Goal: Information Seeking & Learning: Check status

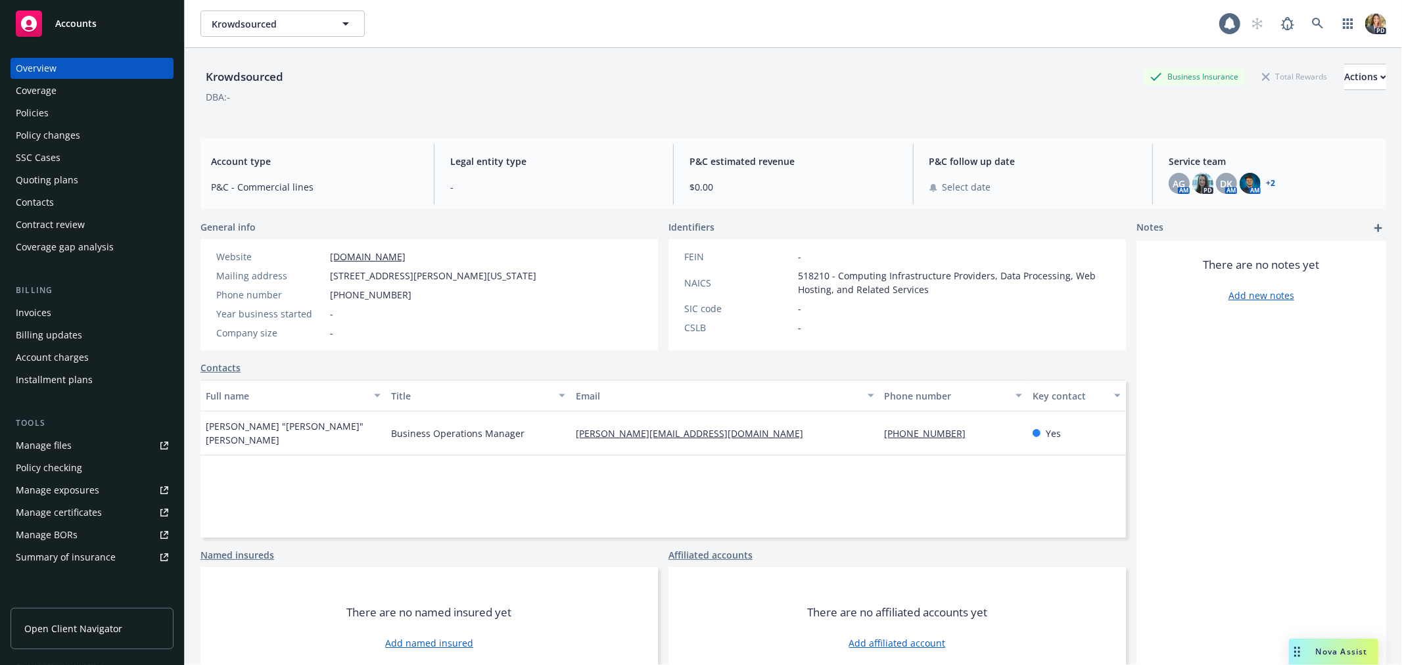
click at [77, 26] on span "Accounts" at bounding box center [75, 23] width 41 height 11
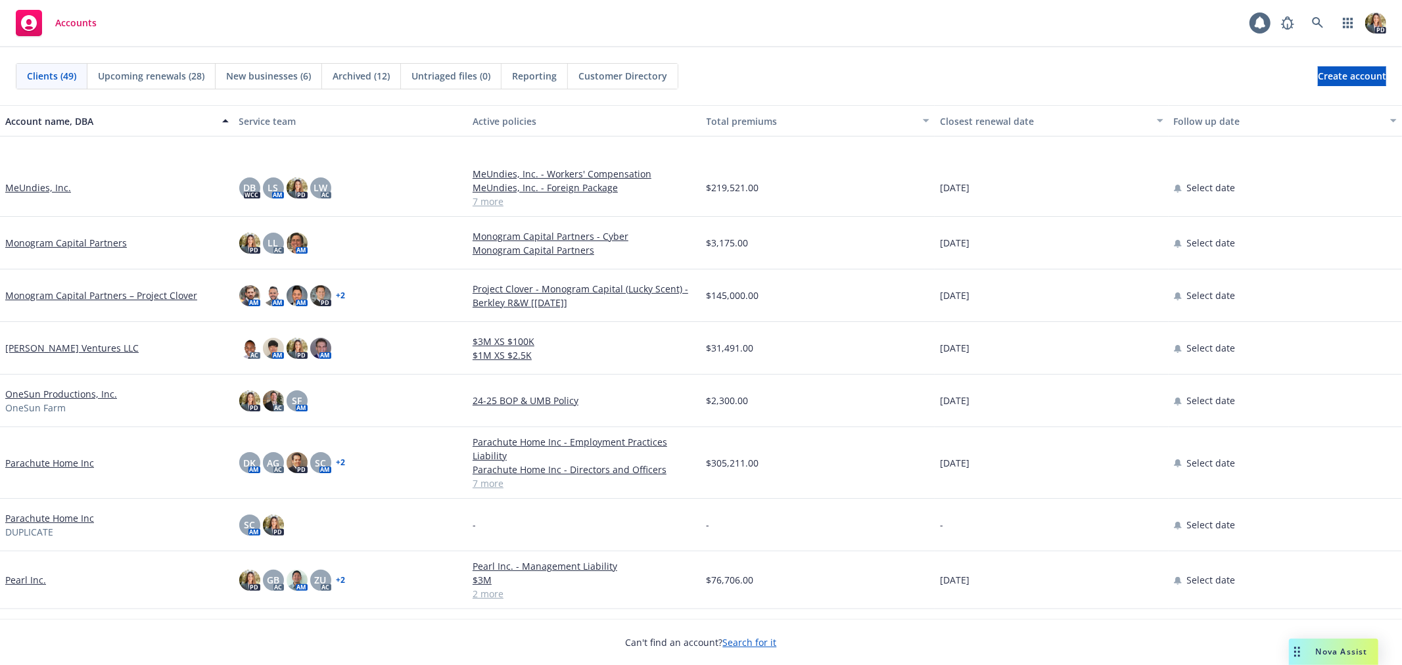
scroll to position [1168, 0]
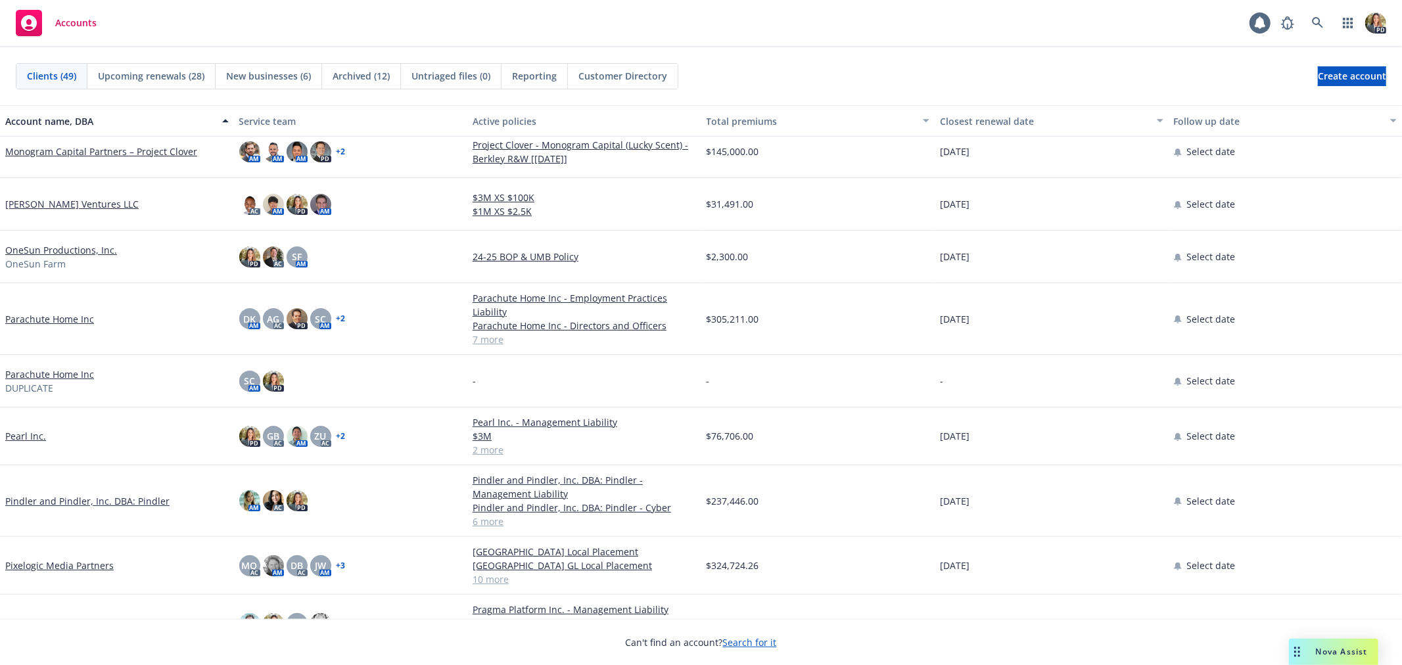
click at [37, 317] on link "Parachute Home Inc" at bounding box center [49, 319] width 89 height 14
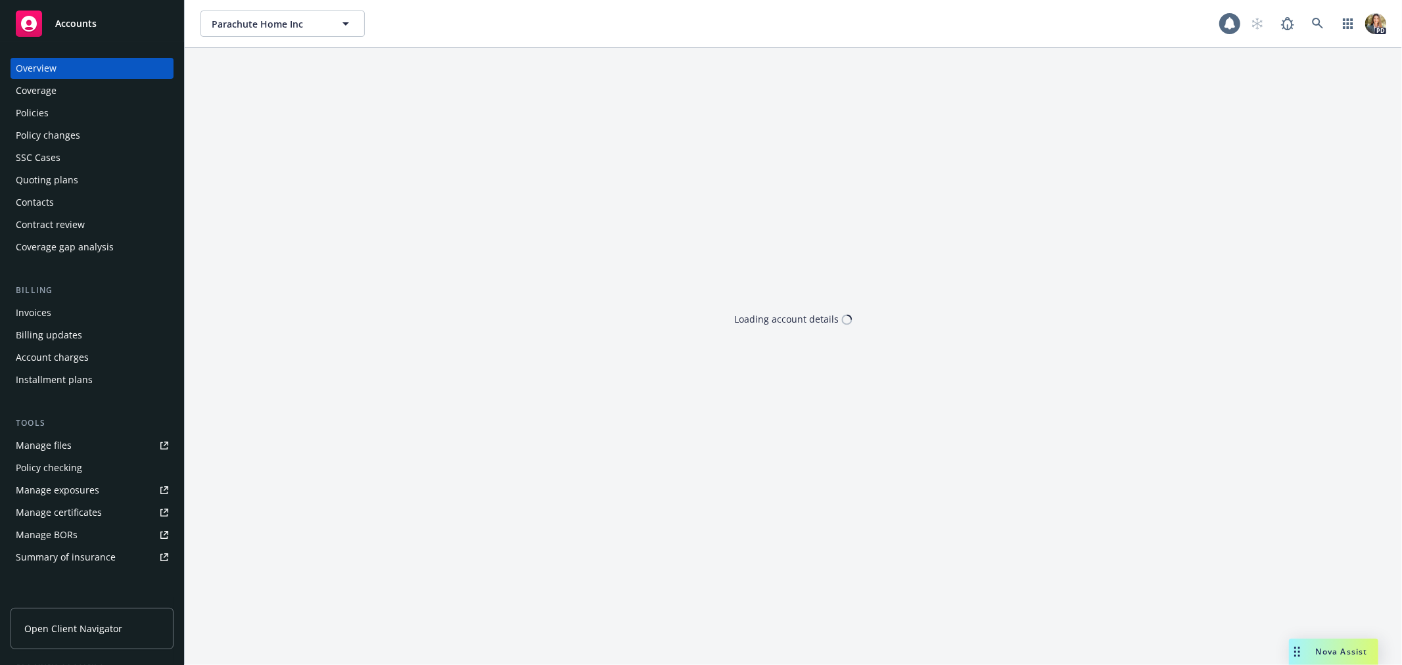
click at [50, 109] on div "Policies" at bounding box center [92, 113] width 153 height 21
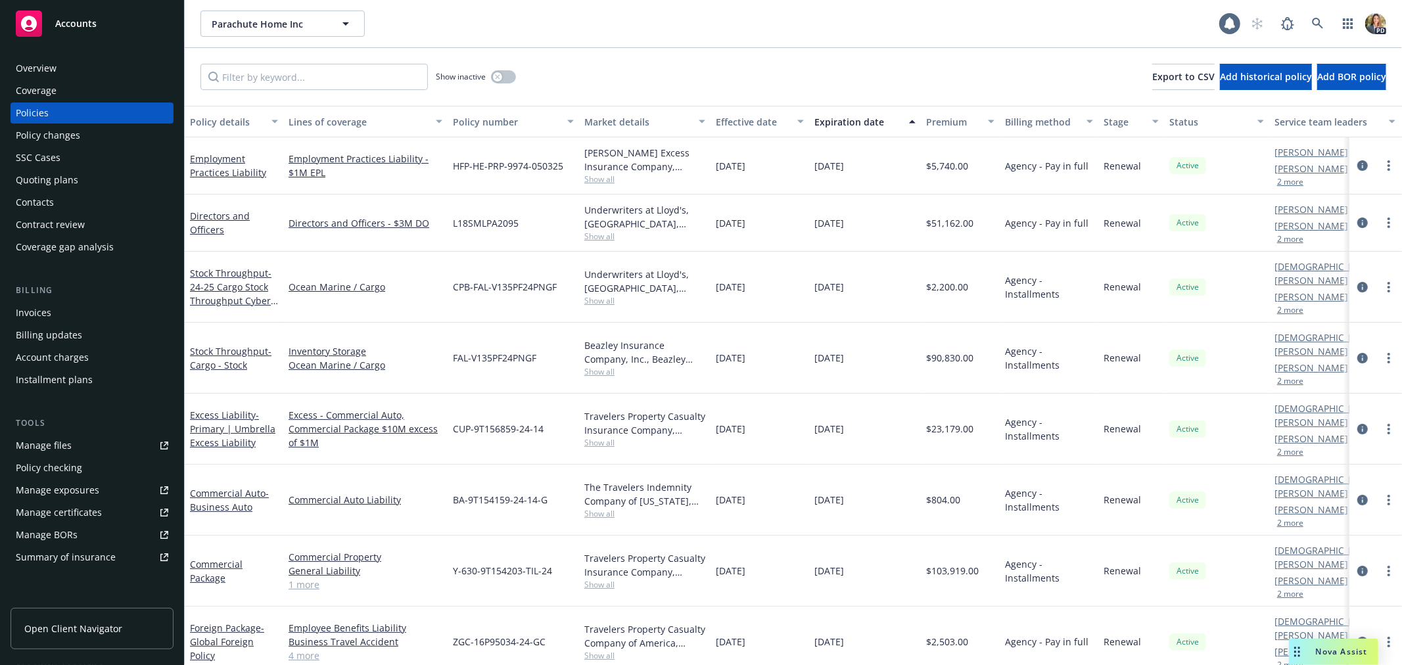
scroll to position [1, 0]
click at [55, 311] on div "Invoices" at bounding box center [92, 312] width 153 height 21
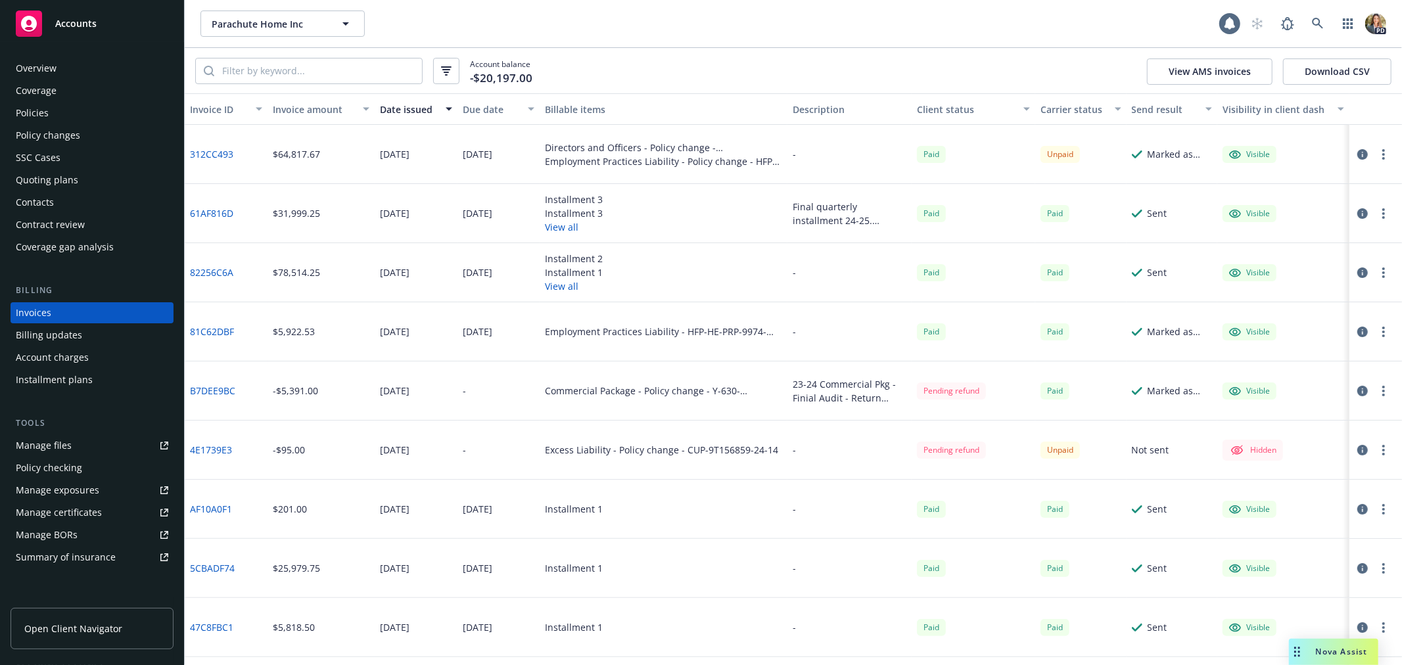
click at [658, 156] on div "Employment Practices Liability - Policy change - HFP-HE-PRP-9974-050325" at bounding box center [663, 162] width 237 height 14
click at [209, 153] on link "312CC493" at bounding box center [211, 154] width 43 height 14
click at [60, 27] on span "Accounts" at bounding box center [75, 23] width 41 height 11
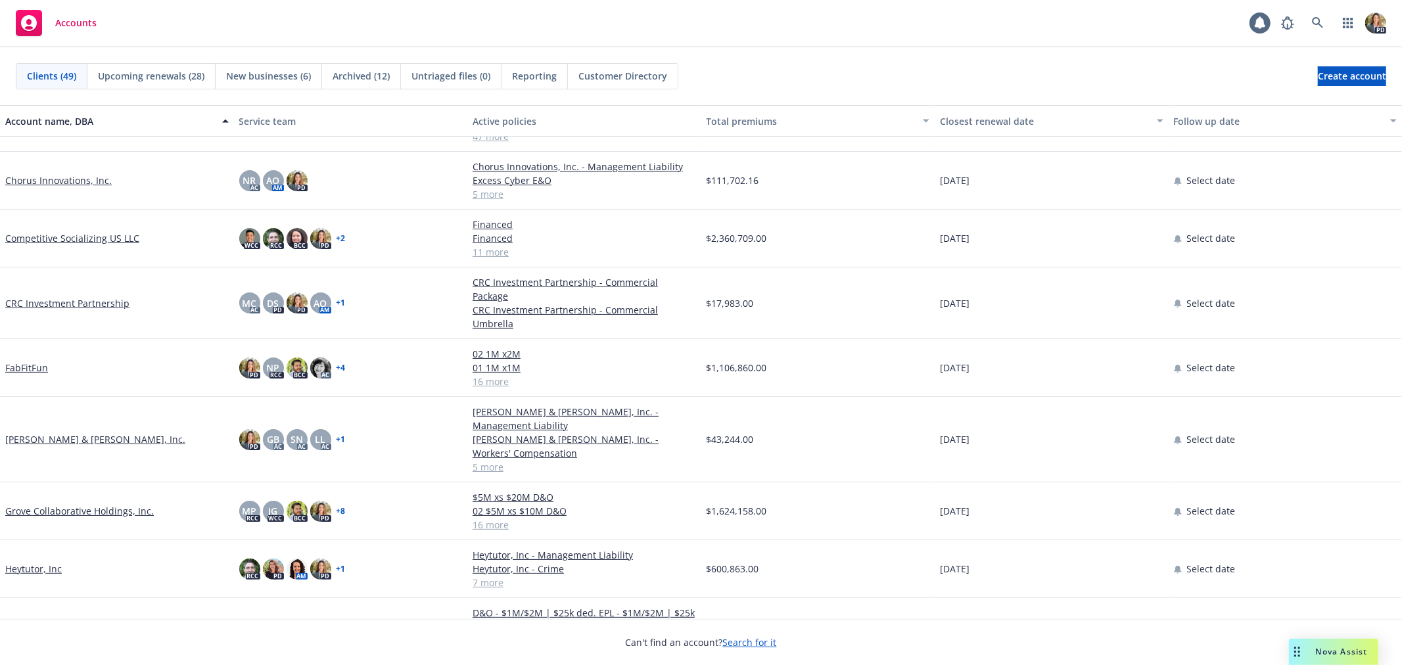
scroll to position [292, 0]
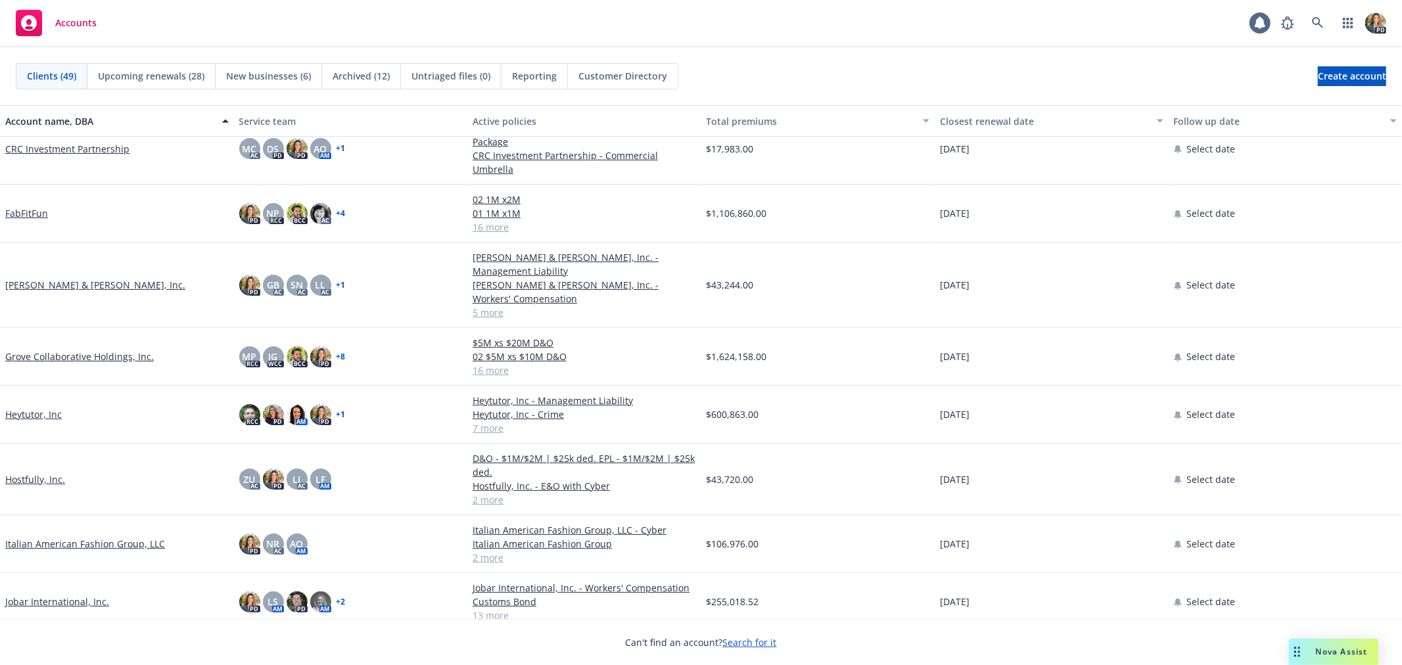
click at [54, 473] on link "Hostfully, Inc." at bounding box center [35, 480] width 60 height 14
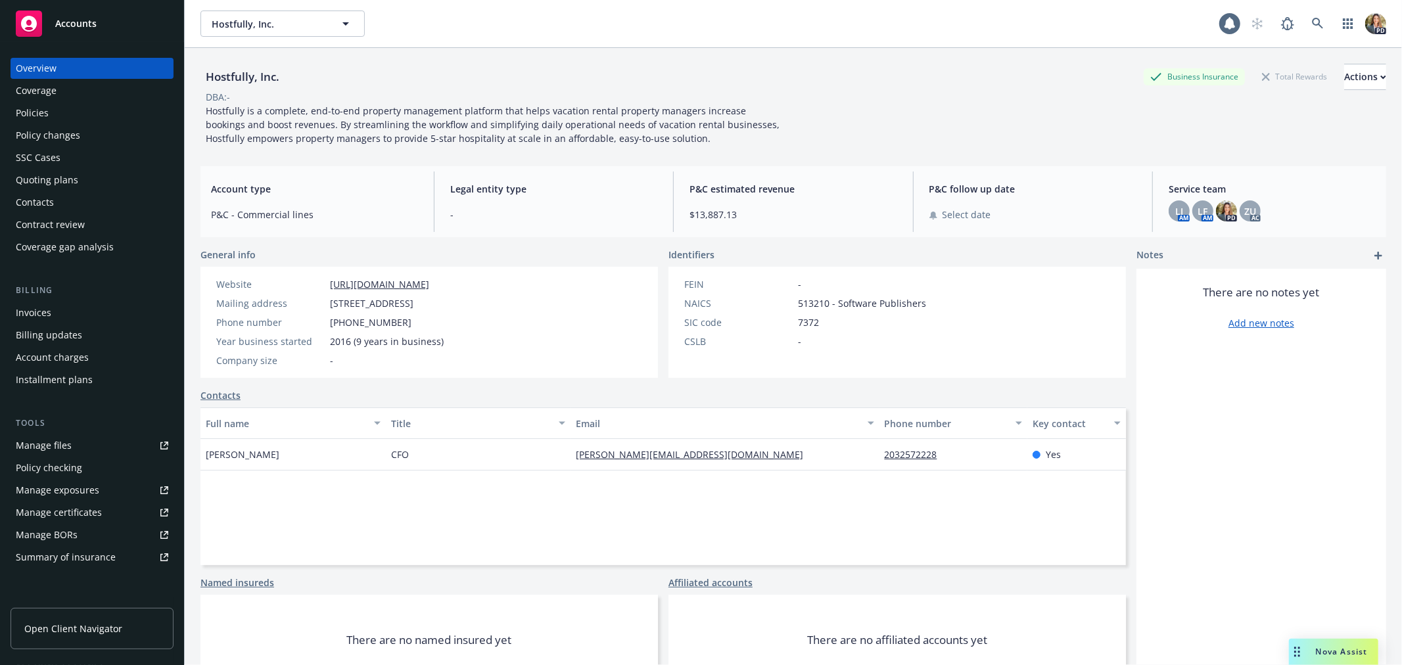
click at [63, 314] on div "Invoices" at bounding box center [92, 312] width 153 height 21
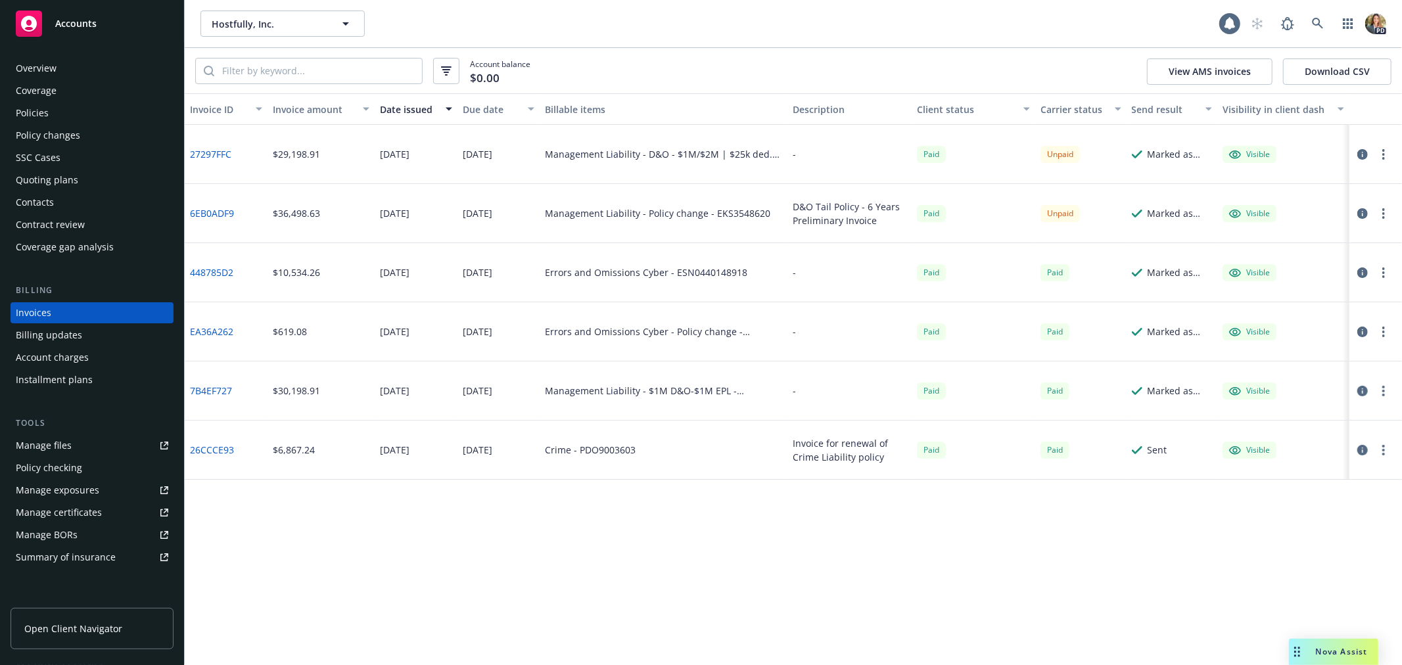
click at [214, 211] on link "6EB0ADF9" at bounding box center [212, 213] width 44 height 14
click at [221, 149] on link "27297FFC" at bounding box center [210, 154] width 41 height 14
click at [737, 551] on div "Invoice ID Invoice amount Date issued Due date Billable items Description Clien…" at bounding box center [794, 379] width 1218 height 572
